Goal: Information Seeking & Learning: Learn about a topic

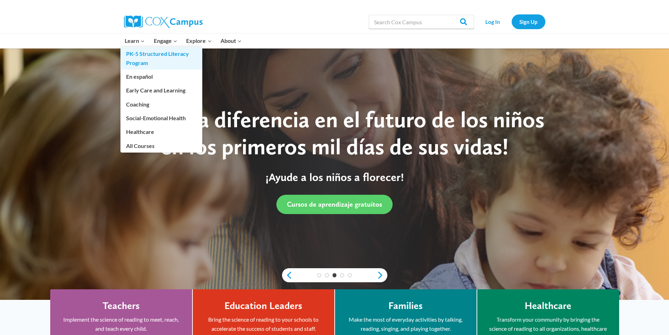
click at [154, 54] on link "PK-5 Structured Literacy Program" at bounding box center [161, 58] width 82 height 22
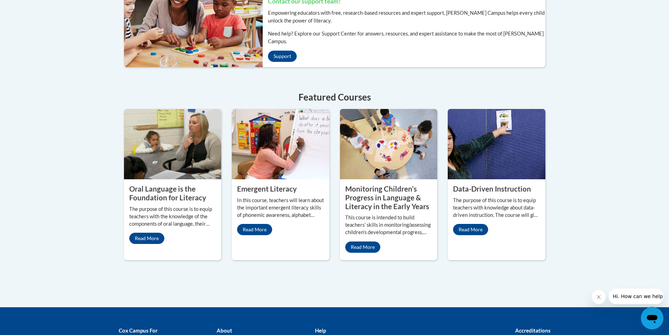
scroll to position [316, 0]
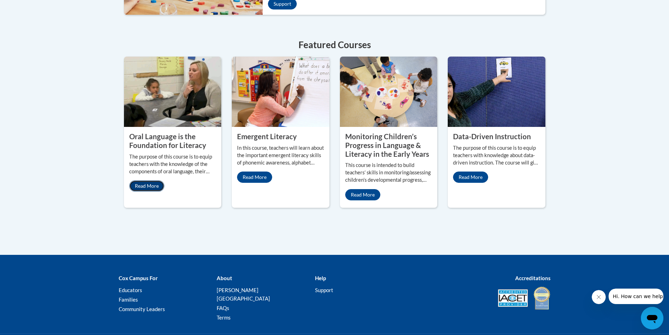
click at [149, 180] on link "Read More" at bounding box center [146, 185] width 35 height 11
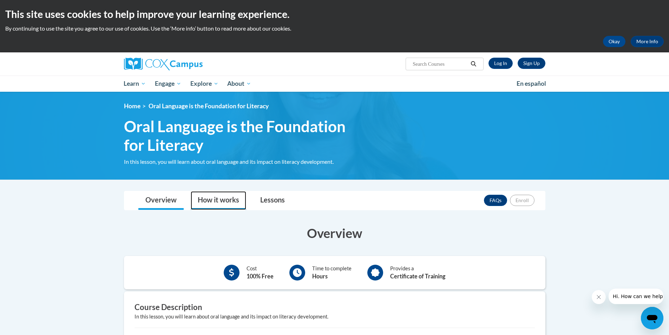
click at [225, 195] on link "How it works" at bounding box center [218, 200] width 55 height 19
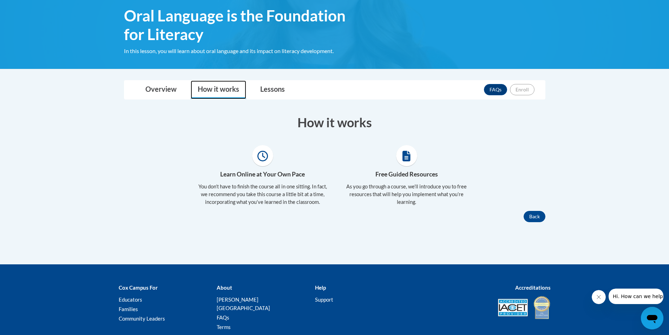
scroll to position [51, 0]
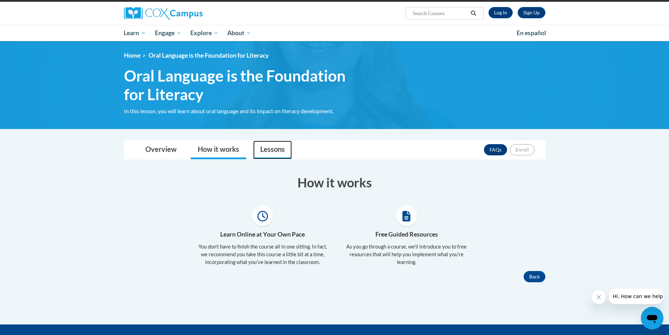
click at [264, 151] on link "Lessons" at bounding box center [272, 149] width 39 height 19
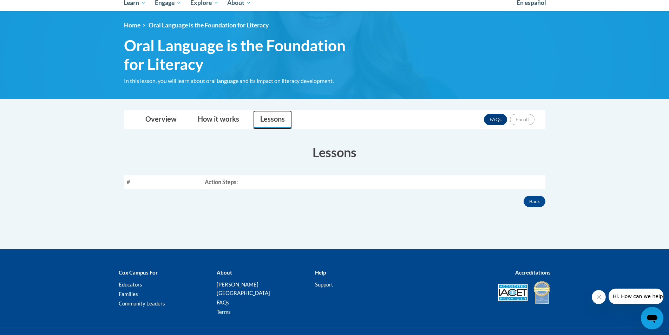
scroll to position [111, 0]
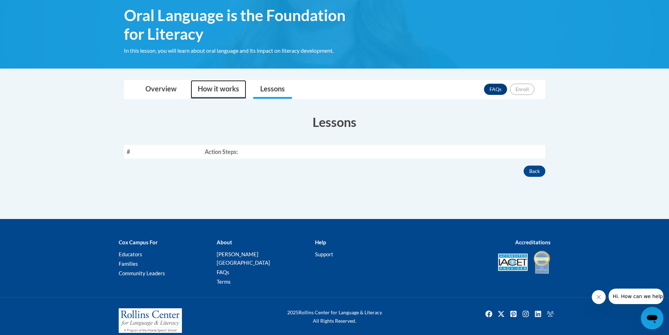
click at [228, 86] on link "How it works" at bounding box center [218, 89] width 55 height 19
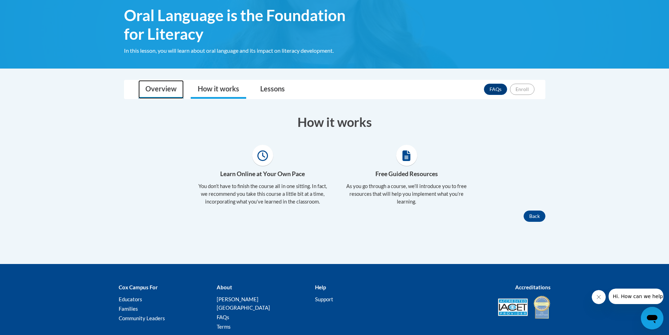
click at [170, 90] on link "Overview" at bounding box center [160, 89] width 45 height 19
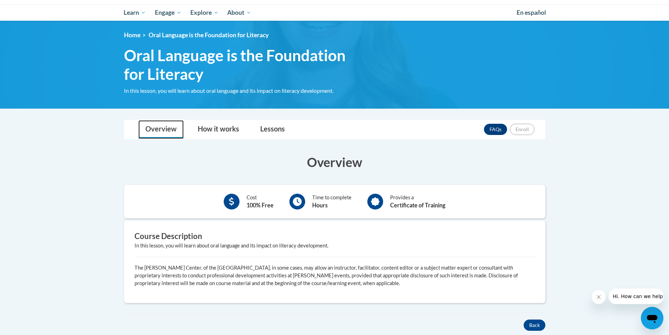
scroll to position [0, 0]
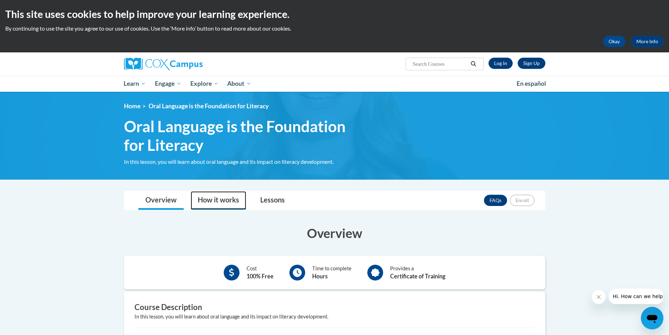
click at [214, 200] on link "How it works" at bounding box center [218, 200] width 55 height 19
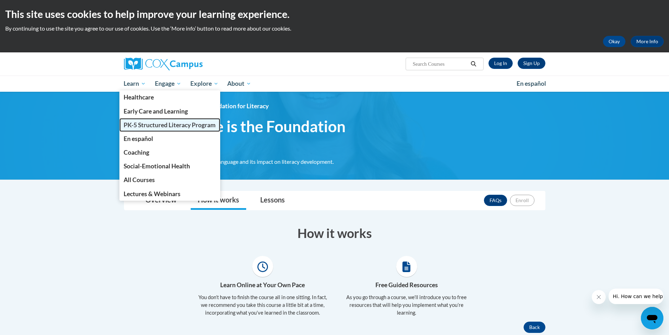
click at [165, 124] on span "PK-5 Structured Literacy Program" at bounding box center [170, 124] width 92 height 7
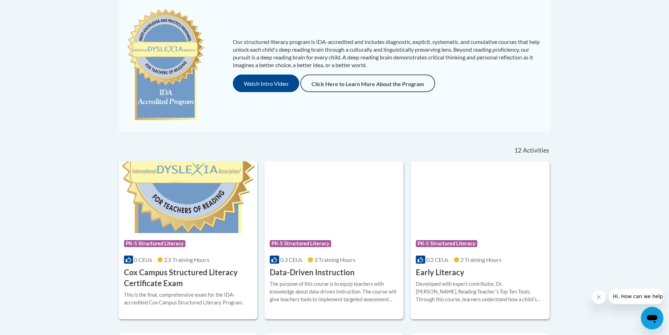
scroll to position [137, 0]
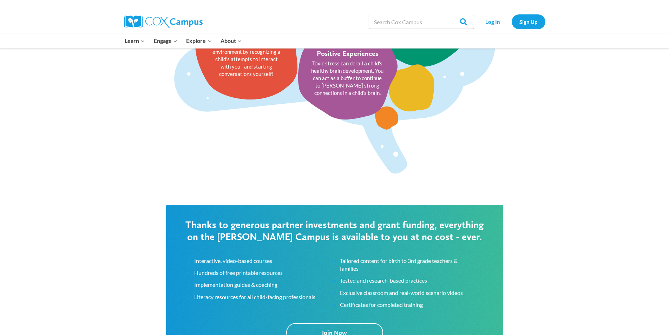
scroll to position [878, 0]
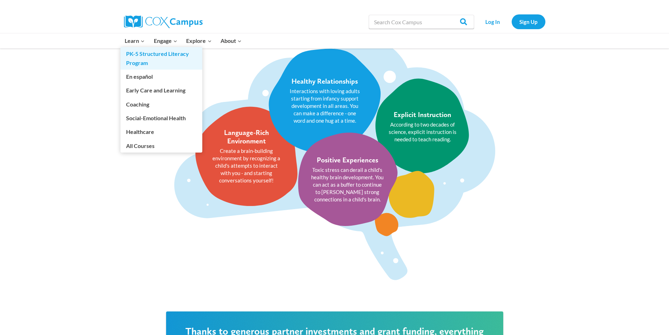
click at [141, 54] on link "PK-5 Structured Literacy Program" at bounding box center [161, 58] width 82 height 22
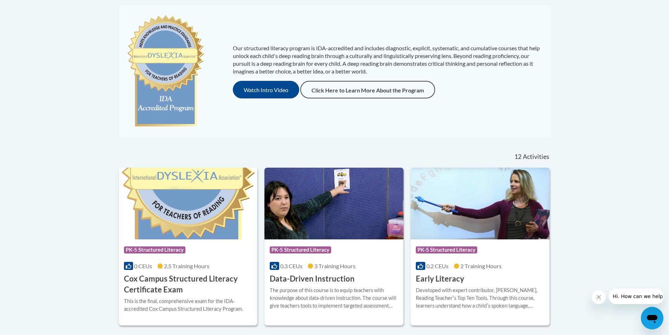
scroll to position [70, 0]
